Goal: Task Accomplishment & Management: Complete application form

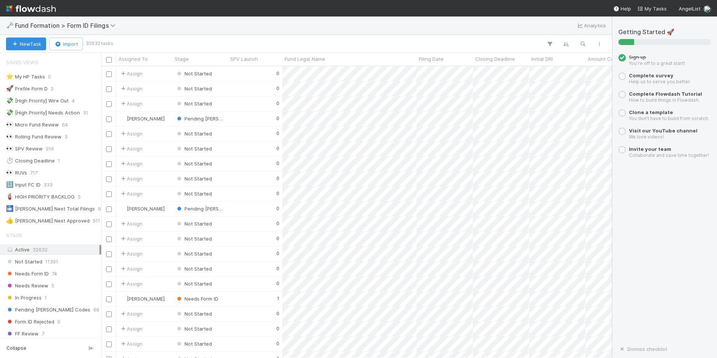
scroll to position [4052, 0]
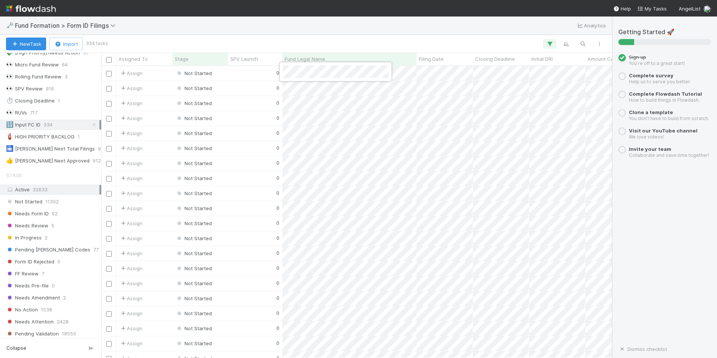
click at [433, 70] on div at bounding box center [358, 179] width 717 height 358
click at [255, 76] on div "0" at bounding box center [255, 73] width 54 height 15
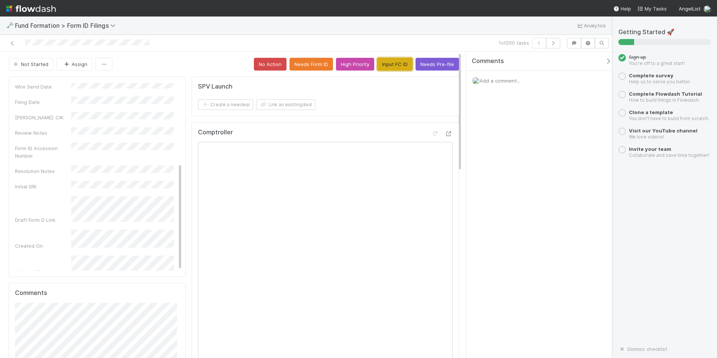
click at [396, 61] on button "Input FC ID" at bounding box center [394, 64] width 35 height 13
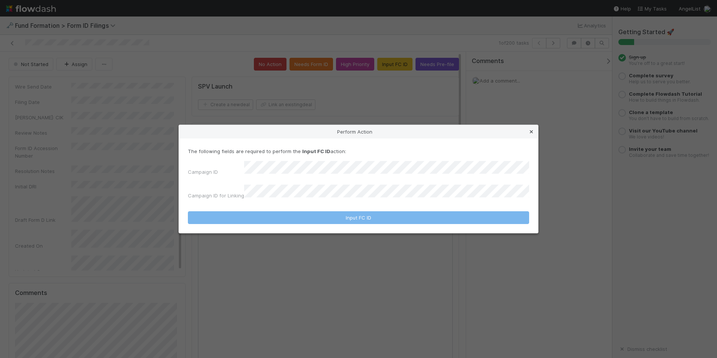
click at [532, 134] on icon at bounding box center [532, 131] width 8 height 5
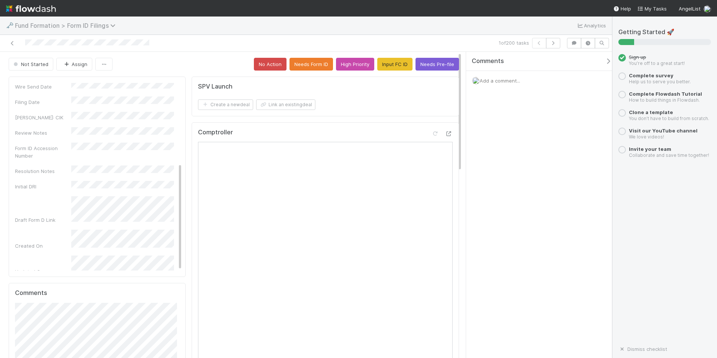
click at [100, 27] on span "Fund Formation > Form ID Filings" at bounding box center [67, 26] width 104 height 8
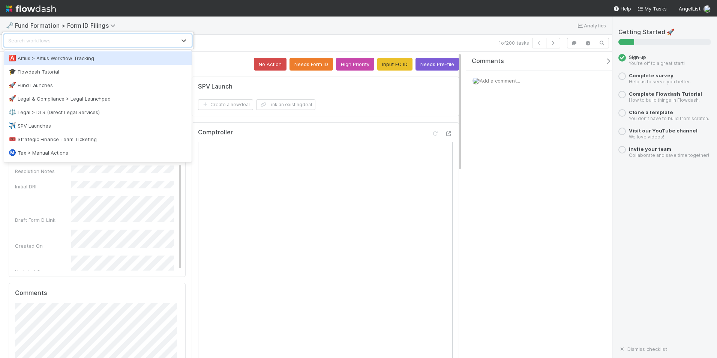
click at [93, 27] on div "option Altius > Altius Workflow Tracking focused, 1 of 10. 10 results available…" at bounding box center [358, 179] width 717 height 358
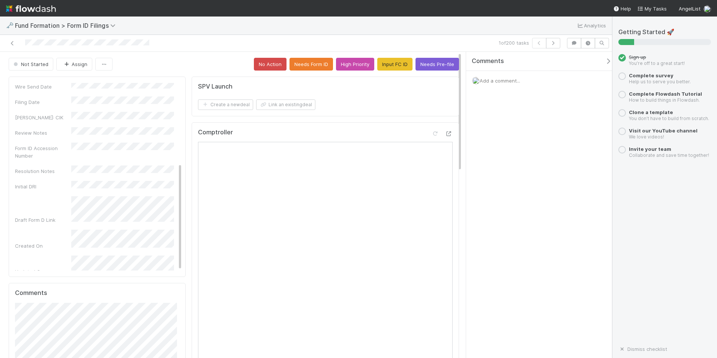
click at [161, 22] on div "🗝️ Fund Formation > Form ID Filings Analytics" at bounding box center [306, 26] width 612 height 18
click at [14, 42] on icon at bounding box center [13, 43] width 8 height 5
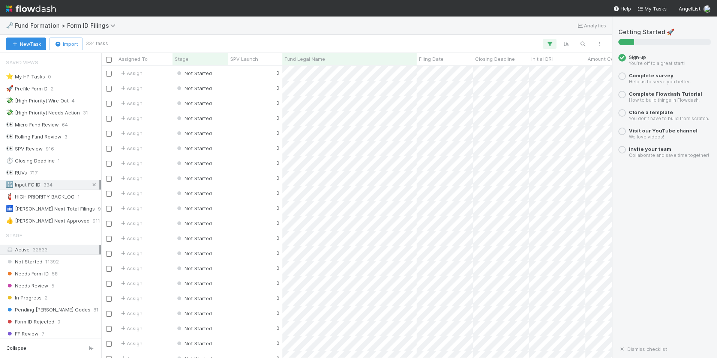
click at [90, 183] on icon at bounding box center [94, 184] width 8 height 5
click at [46, 183] on span "334" at bounding box center [48, 184] width 9 height 9
drag, startPoint x: 53, startPoint y: 181, endPoint x: 92, endPoint y: 180, distance: 38.7
click at [53, 181] on div "🔢 Input FC ID 334" at bounding box center [52, 184] width 93 height 9
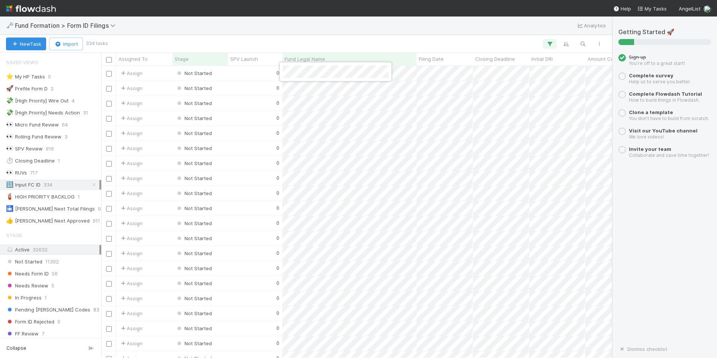
click at [440, 72] on div at bounding box center [358, 179] width 717 height 358
click at [247, 77] on div "0" at bounding box center [255, 73] width 54 height 15
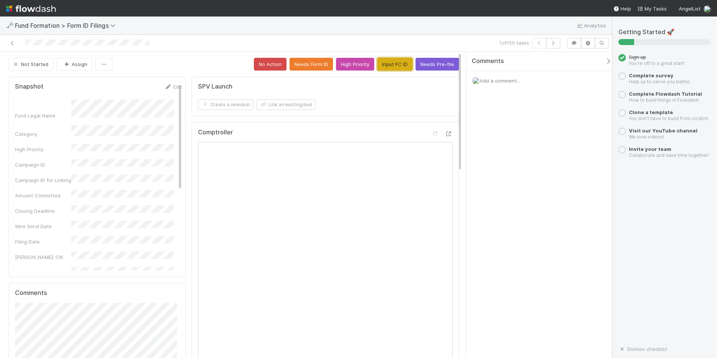
click at [394, 66] on button "Input FC ID" at bounding box center [394, 64] width 35 height 13
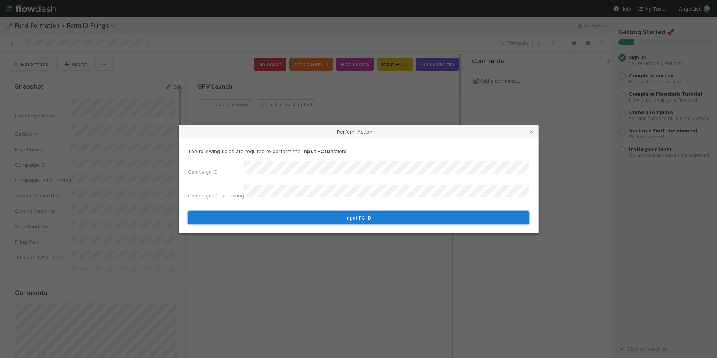
click at [330, 217] on button "Input FC ID" at bounding box center [358, 217] width 341 height 13
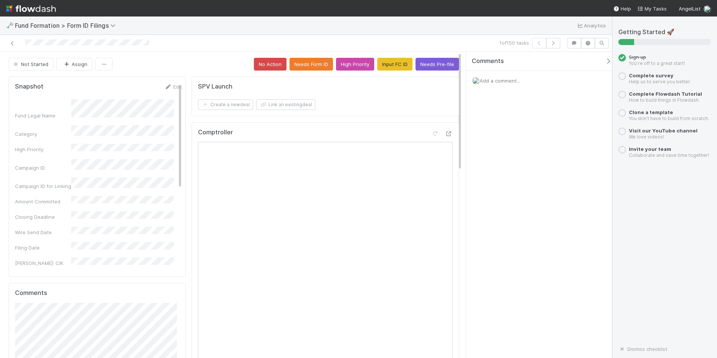
click at [455, 3] on nav "Help My Tasks AngelList" at bounding box center [358, 8] width 717 height 17
click at [500, 242] on div "Comments Add a comment..." at bounding box center [539, 205] width 146 height 306
click at [555, 43] on icon "button" at bounding box center [554, 43] width 8 height 5
click at [388, 66] on button "Input FC ID" at bounding box center [394, 64] width 35 height 13
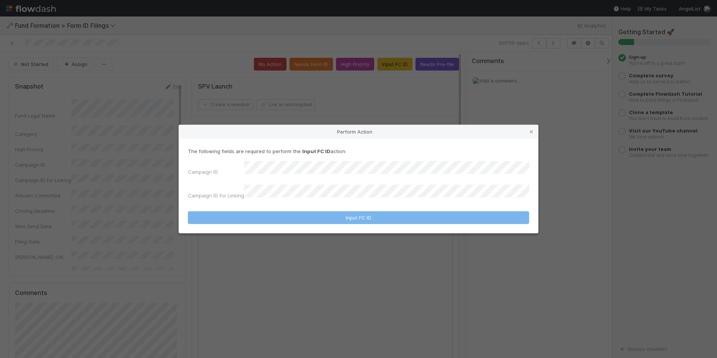
click at [317, 165] on div "The following fields are required to perform the Input FC ID action: Campaign I…" at bounding box center [358, 174] width 341 height 55
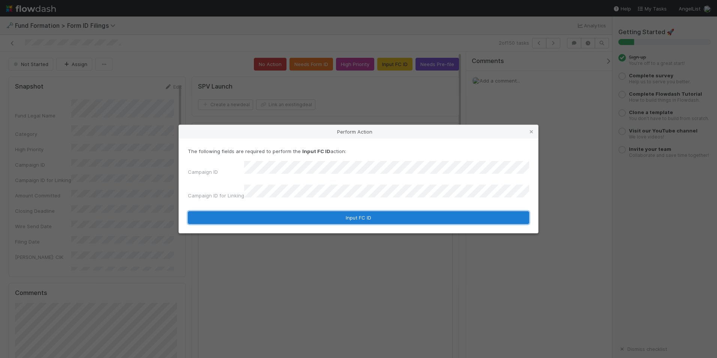
click at [332, 218] on button "Input FC ID" at bounding box center [358, 217] width 341 height 13
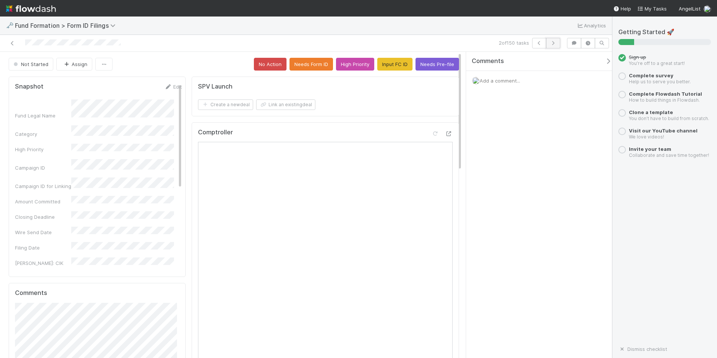
click at [554, 43] on icon "button" at bounding box center [554, 43] width 8 height 5
click at [391, 60] on button "Input FC ID" at bounding box center [394, 64] width 35 height 13
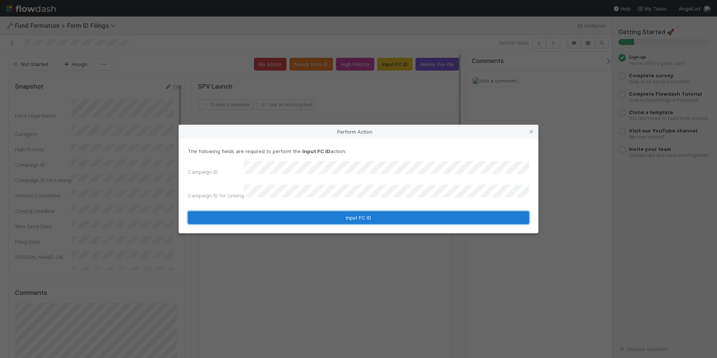
click at [333, 215] on button "Input FC ID" at bounding box center [358, 217] width 341 height 13
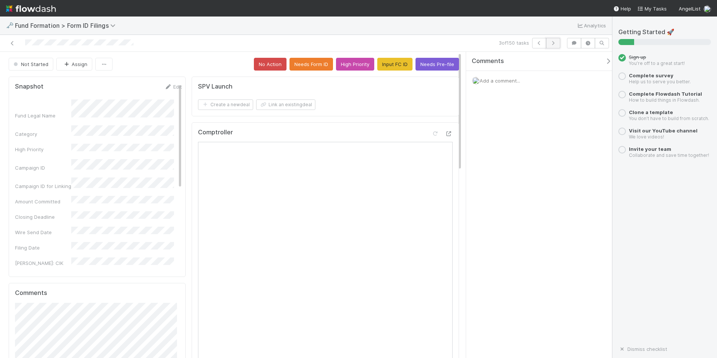
click at [553, 40] on button "button" at bounding box center [553, 43] width 14 height 11
click at [388, 63] on button "Input FC ID" at bounding box center [394, 64] width 35 height 13
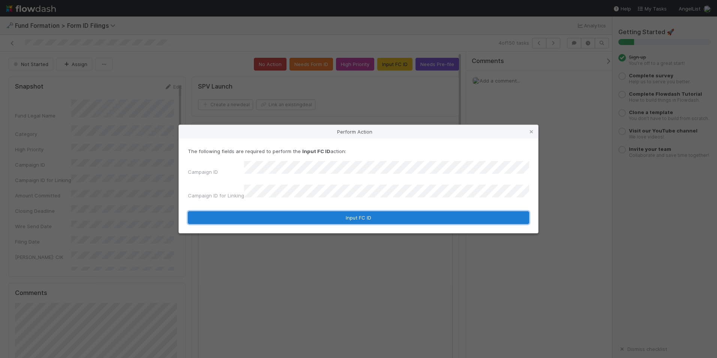
click at [325, 211] on button "Input FC ID" at bounding box center [358, 217] width 341 height 13
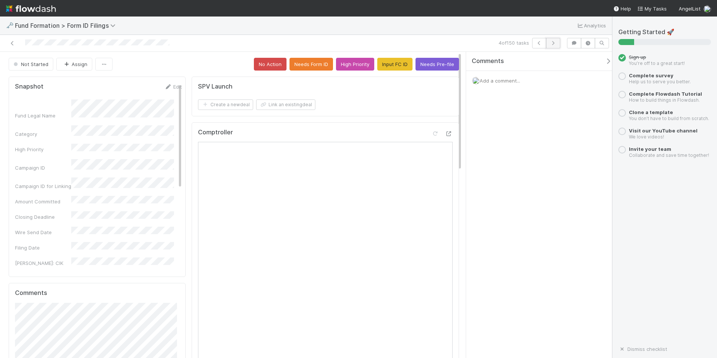
click at [553, 42] on icon "button" at bounding box center [554, 43] width 8 height 5
click at [382, 63] on button "Input FC ID" at bounding box center [394, 64] width 35 height 13
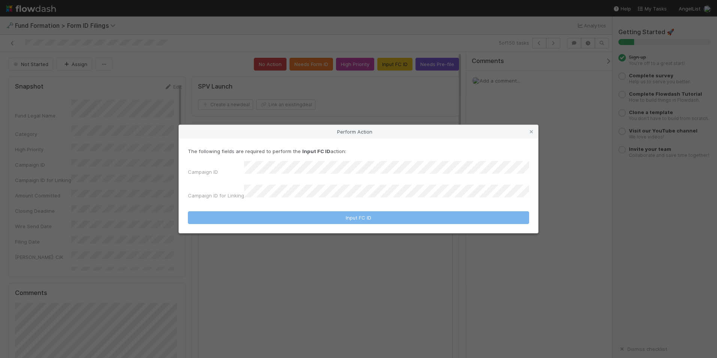
click at [335, 180] on div "Campaign ID Campaign ID for Linking" at bounding box center [358, 181] width 341 height 41
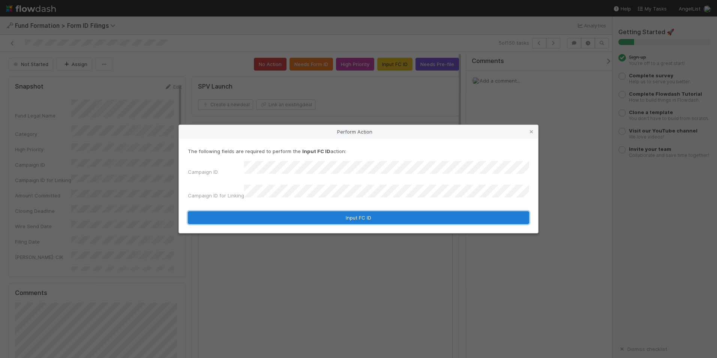
click at [350, 211] on button "Input FC ID" at bounding box center [358, 217] width 341 height 13
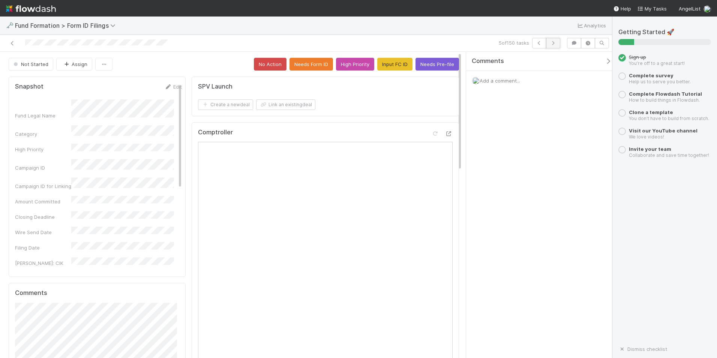
click at [551, 43] on icon "button" at bounding box center [554, 43] width 8 height 5
click at [398, 61] on button "Input FC ID" at bounding box center [394, 64] width 35 height 13
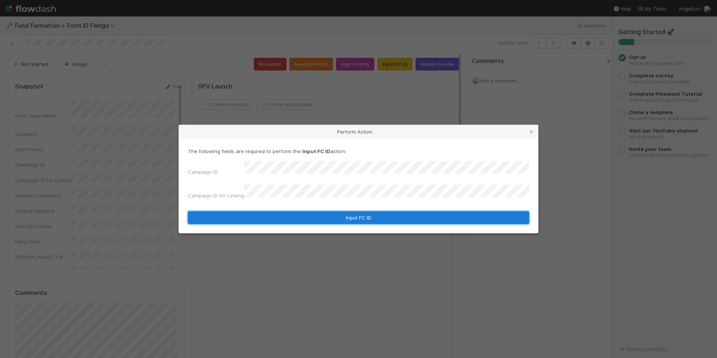
click at [334, 212] on button "Input FC ID" at bounding box center [358, 217] width 341 height 13
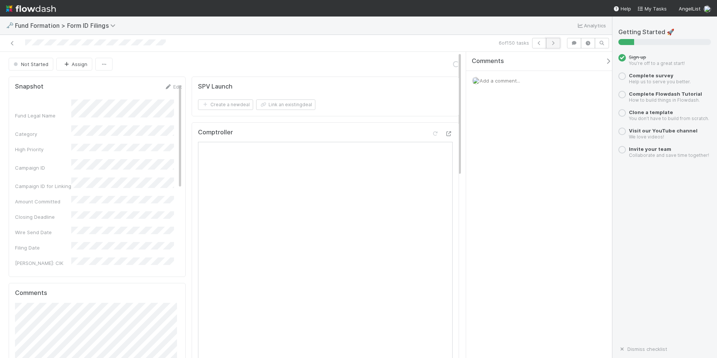
click at [551, 45] on icon "button" at bounding box center [554, 43] width 8 height 5
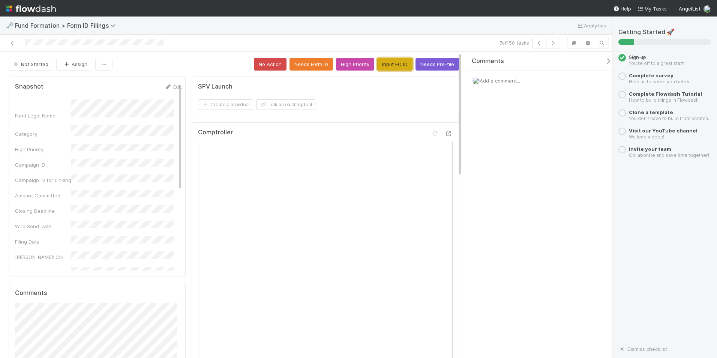
click at [390, 66] on button "Input FC ID" at bounding box center [394, 64] width 35 height 13
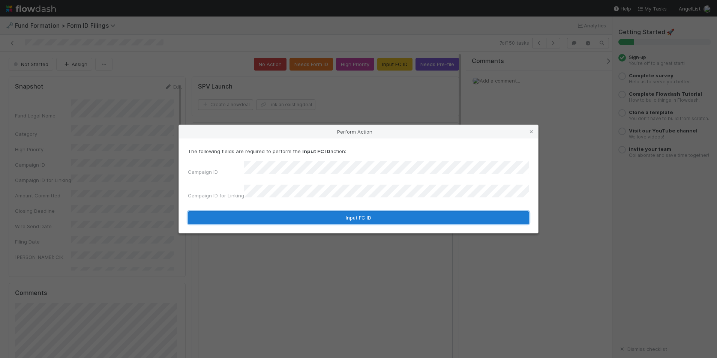
click at [331, 217] on button "Input FC ID" at bounding box center [358, 217] width 341 height 13
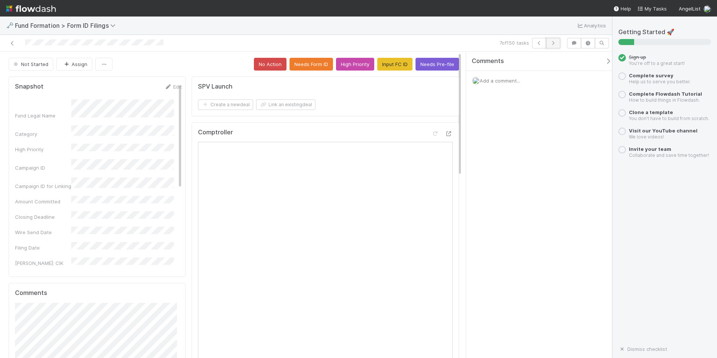
click at [553, 45] on icon "button" at bounding box center [554, 43] width 8 height 5
click at [377, 66] on button "Input FC ID" at bounding box center [394, 64] width 35 height 13
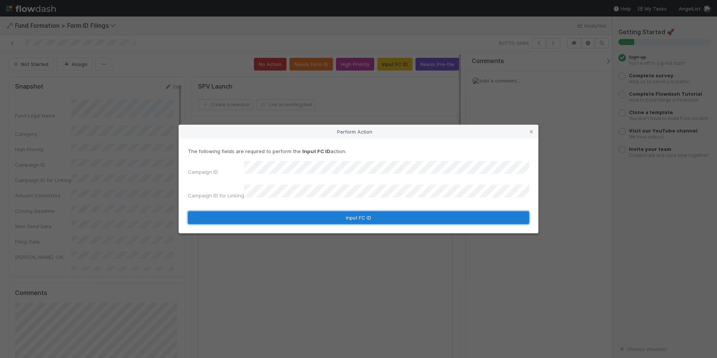
click at [333, 211] on button "Input FC ID" at bounding box center [358, 217] width 341 height 13
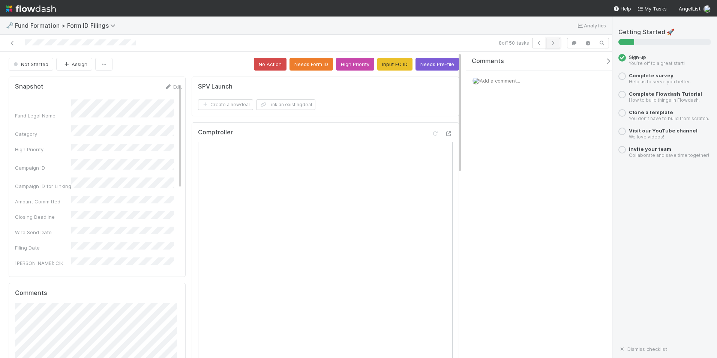
click at [554, 44] on icon "button" at bounding box center [554, 43] width 8 height 5
click at [399, 65] on button "Input FC ID" at bounding box center [394, 64] width 35 height 13
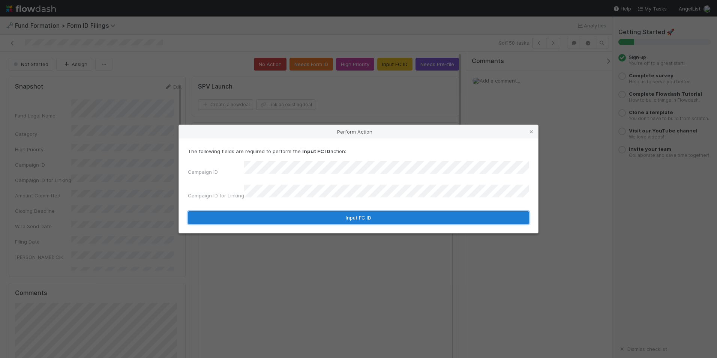
click at [337, 216] on button "Input FC ID" at bounding box center [358, 217] width 341 height 13
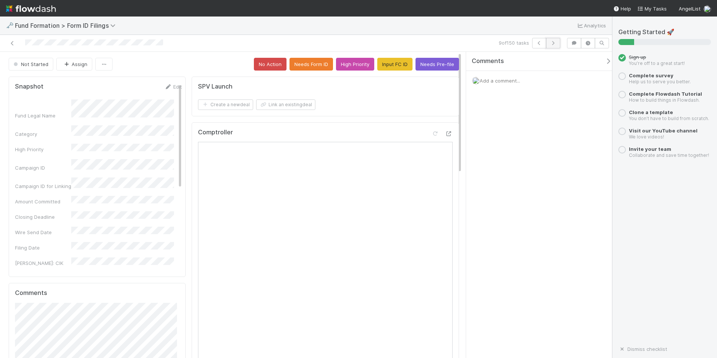
click at [550, 45] on icon "button" at bounding box center [554, 43] width 8 height 5
click at [390, 64] on button "Input FC ID" at bounding box center [394, 64] width 35 height 13
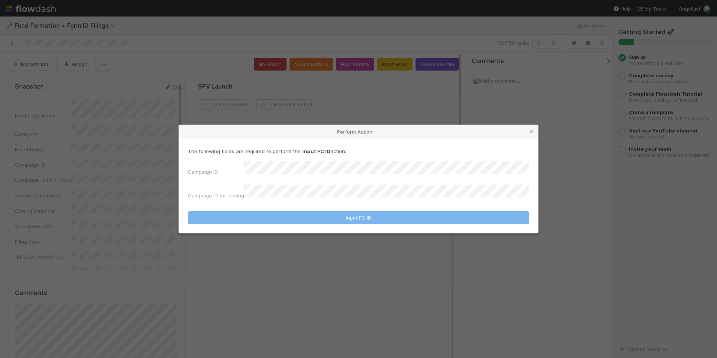
click at [364, 179] on div "Campaign ID Campaign ID for Linking" at bounding box center [358, 181] width 341 height 41
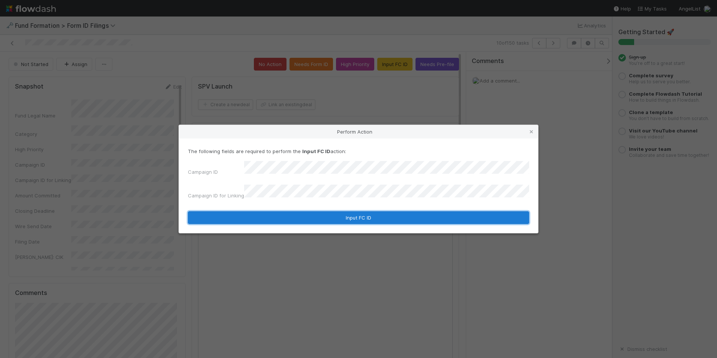
click at [368, 212] on button "Input FC ID" at bounding box center [358, 217] width 341 height 13
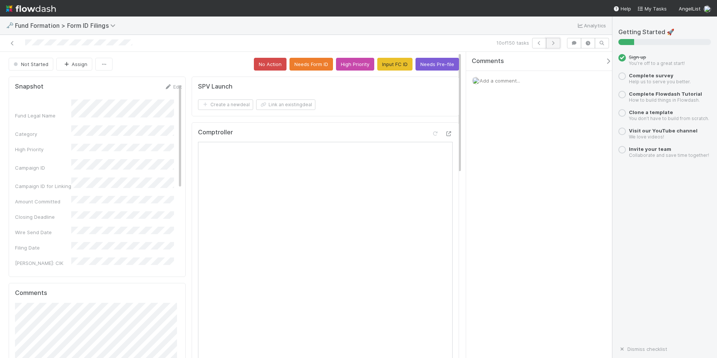
click at [554, 44] on icon "button" at bounding box center [554, 43] width 8 height 5
click at [386, 68] on button "Input FC ID" at bounding box center [394, 64] width 35 height 13
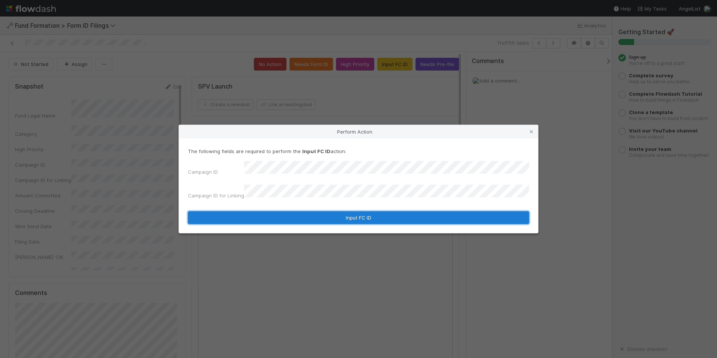
click at [346, 214] on button "Input FC ID" at bounding box center [358, 217] width 341 height 13
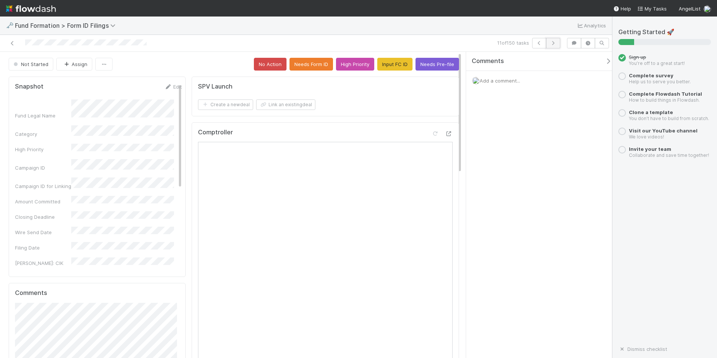
click at [553, 42] on icon "button" at bounding box center [554, 43] width 8 height 5
click at [393, 65] on button "Input FC ID" at bounding box center [394, 64] width 35 height 13
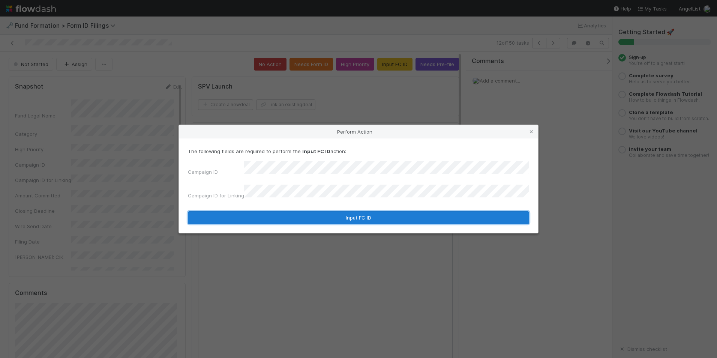
click at [326, 211] on button "Input FC ID" at bounding box center [358, 217] width 341 height 13
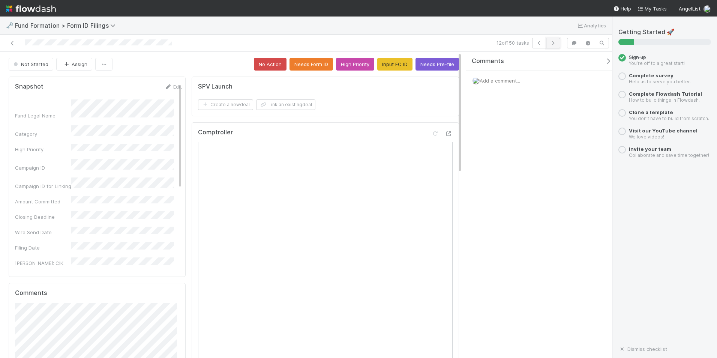
click at [553, 43] on icon "button" at bounding box center [554, 43] width 8 height 5
click at [378, 68] on button "Input FC ID" at bounding box center [394, 64] width 35 height 13
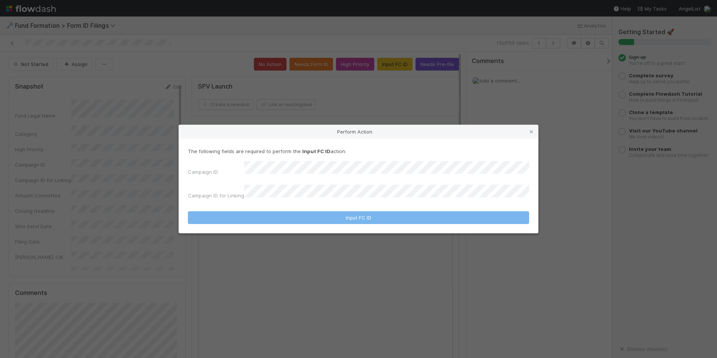
click at [299, 164] on div "The following fields are required to perform the Input FC ID action: Campaign I…" at bounding box center [358, 174] width 341 height 55
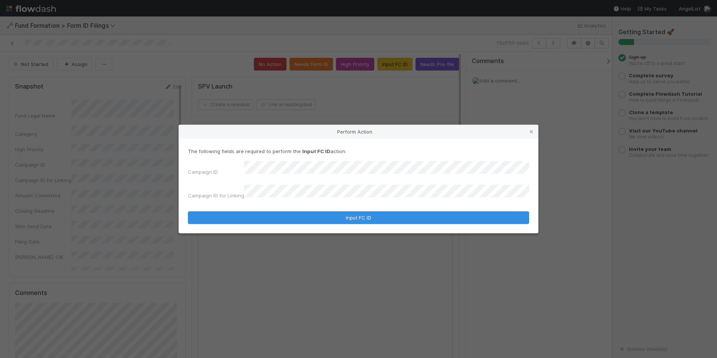
click at [293, 202] on form "The following fields are required to perform the Input FC ID action: Campaign I…" at bounding box center [358, 185] width 341 height 77
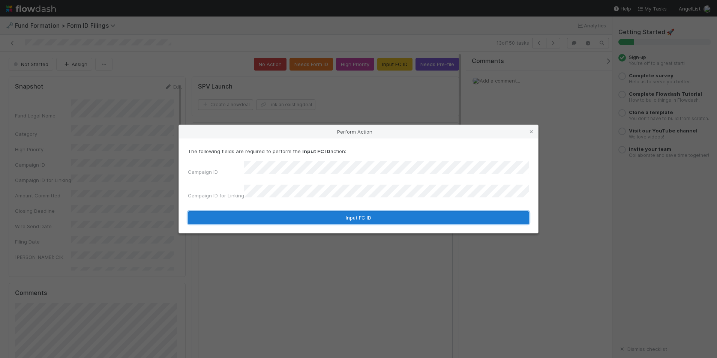
click at [326, 211] on button "Input FC ID" at bounding box center [358, 217] width 341 height 13
